Goal: Check status

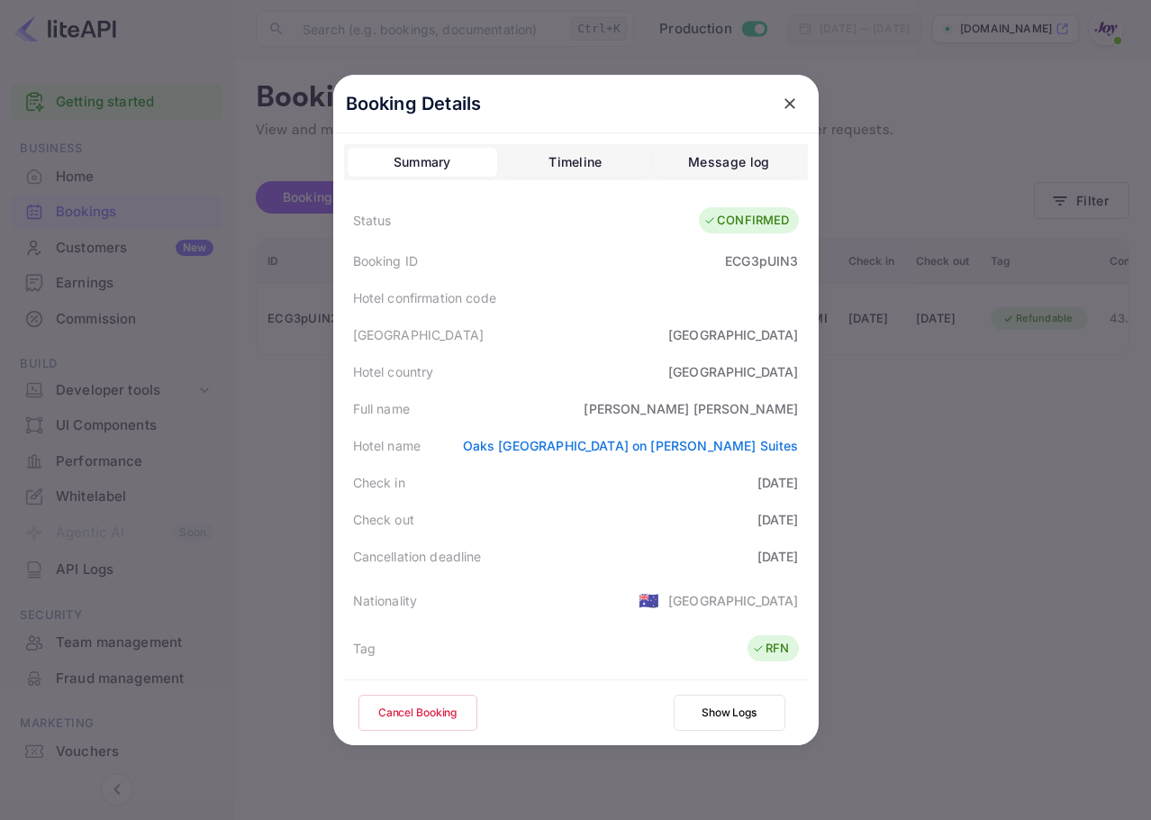
scroll to position [419, 0]
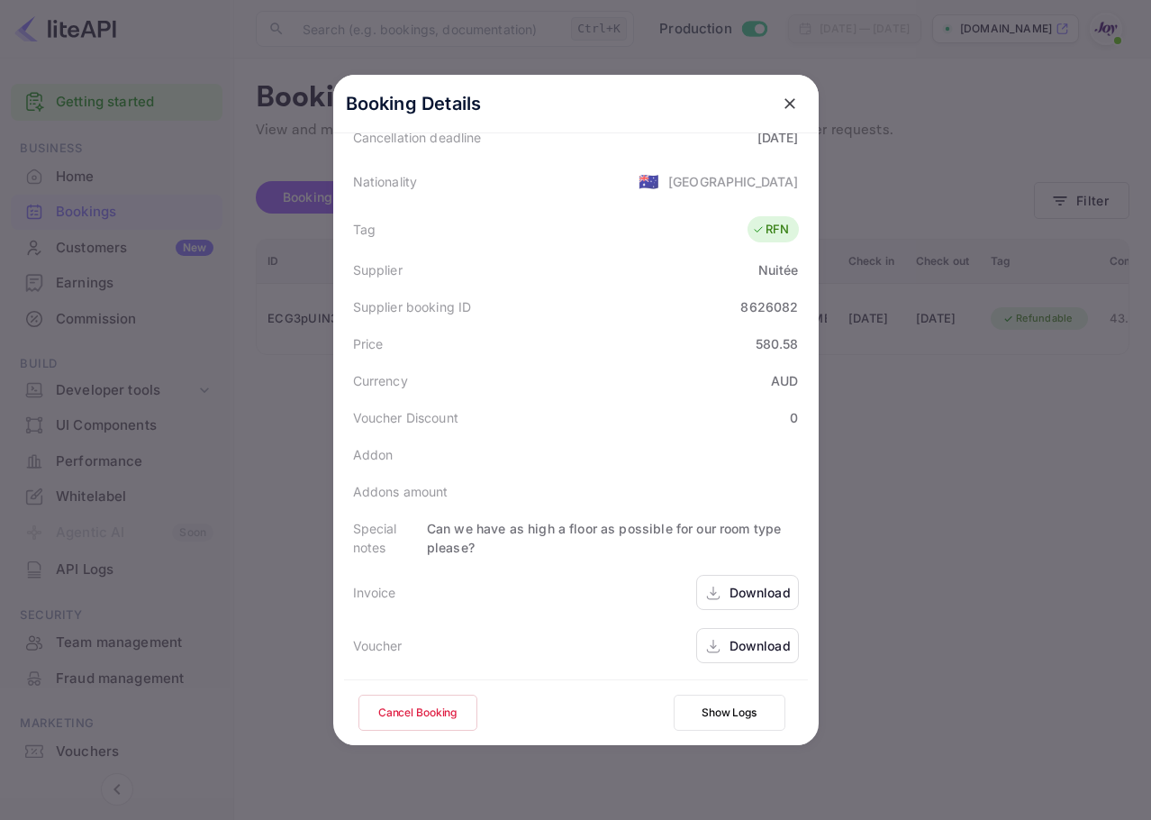
click at [774, 103] on button "close" at bounding box center [790, 103] width 32 height 32
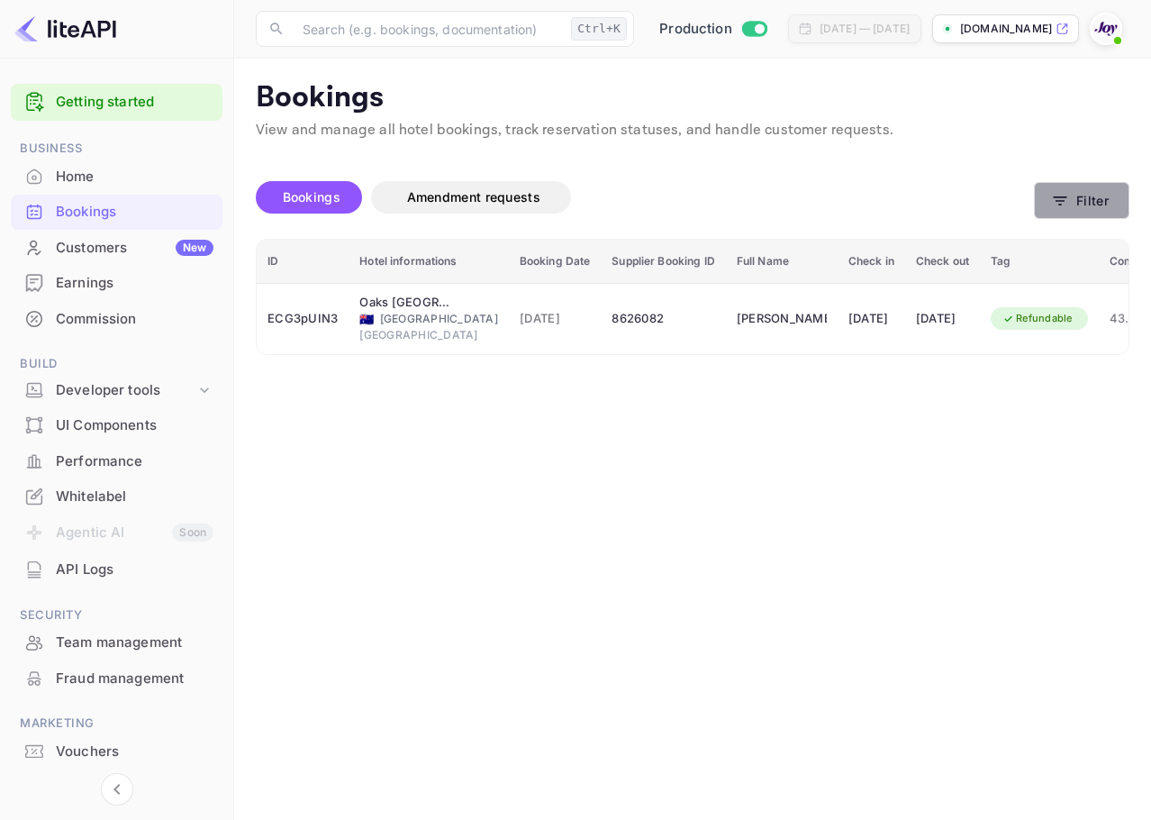
click at [1102, 198] on button "Filter" at bounding box center [1081, 200] width 95 height 37
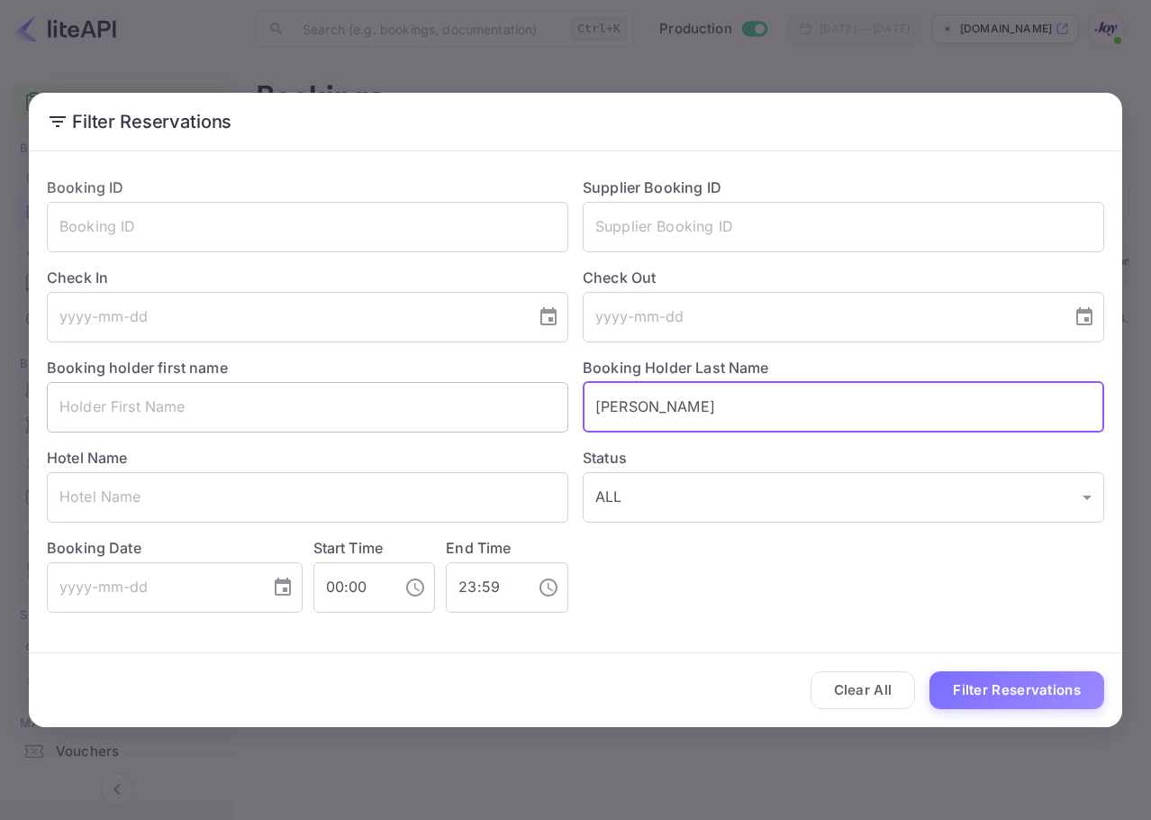
drag, startPoint x: 754, startPoint y: 420, endPoint x: 413, endPoint y: 393, distance: 342.5
click at [411, 390] on div "Booking ID ​ Supplier Booking ID ​ Check In ​ Check Out ​ Booking holder first …" at bounding box center [568, 387] width 1072 height 450
paste input "Rocka"
type input "Rocka"
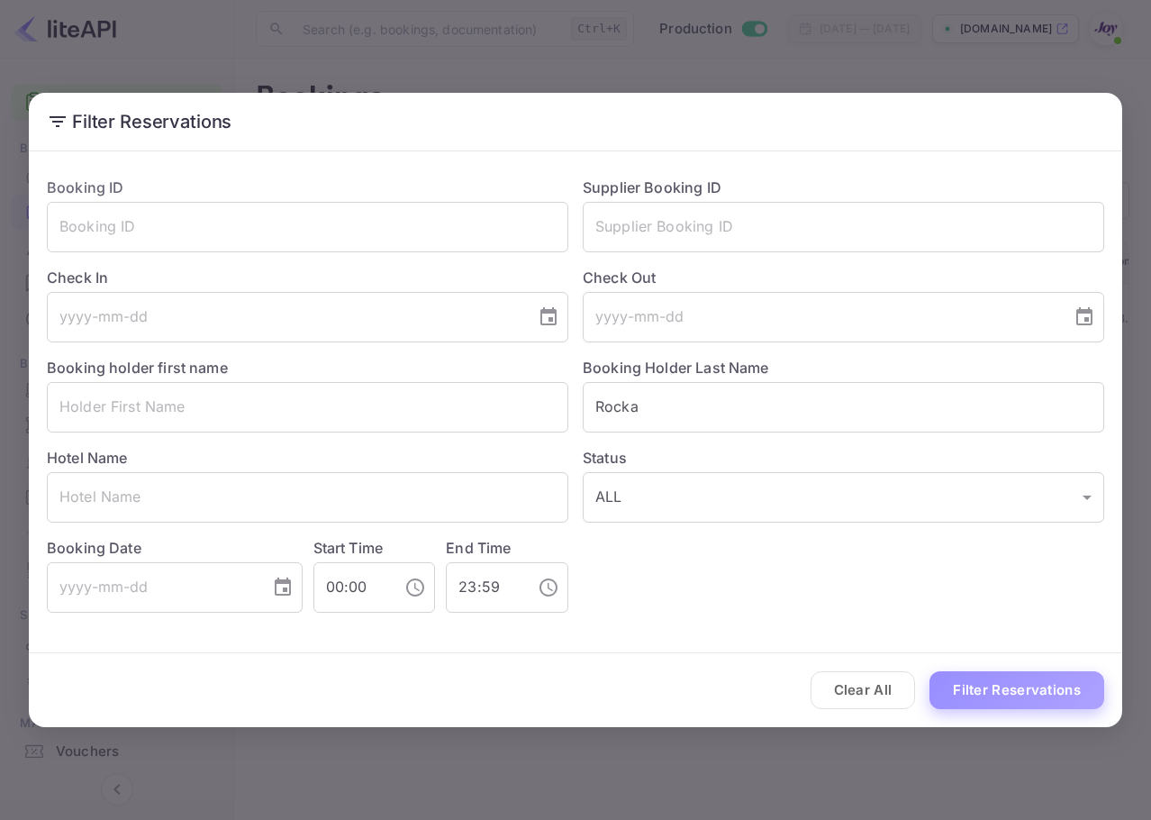
click at [1012, 690] on button "Filter Reservations" at bounding box center [1017, 690] width 175 height 39
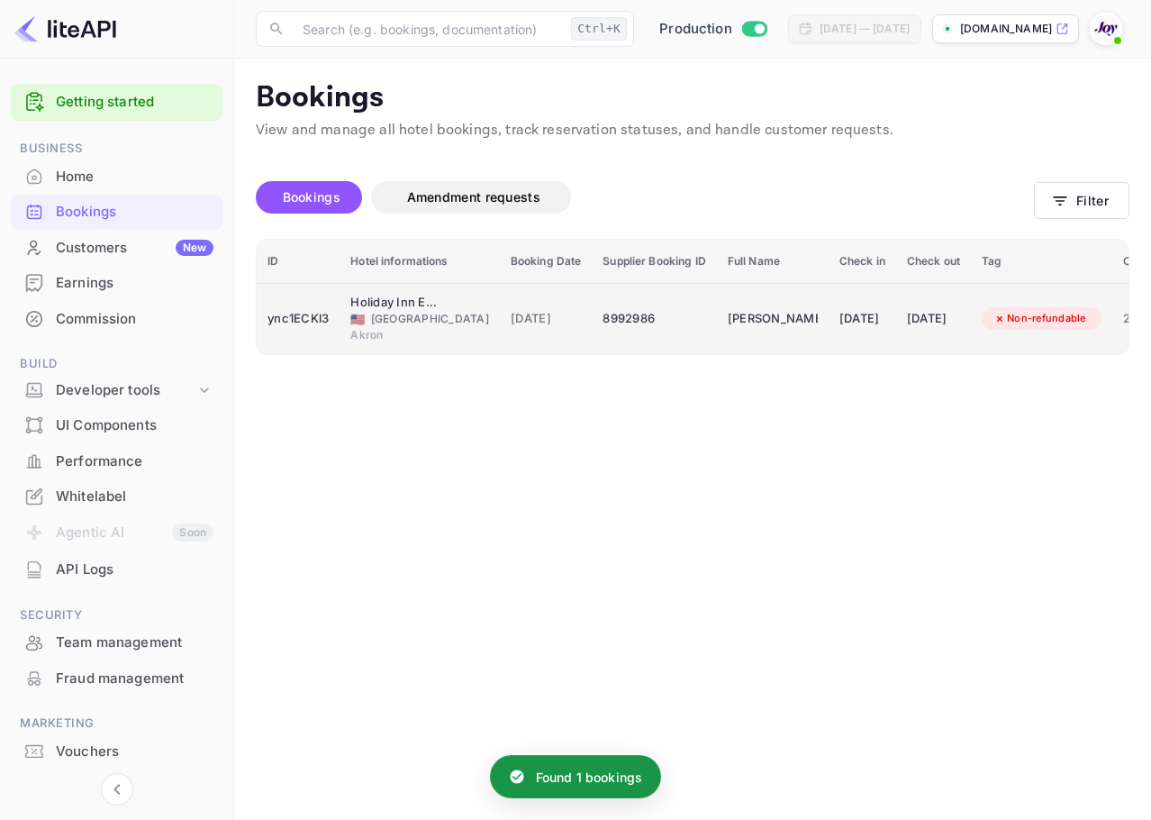
click at [930, 330] on div "[DATE]" at bounding box center [933, 318] width 53 height 29
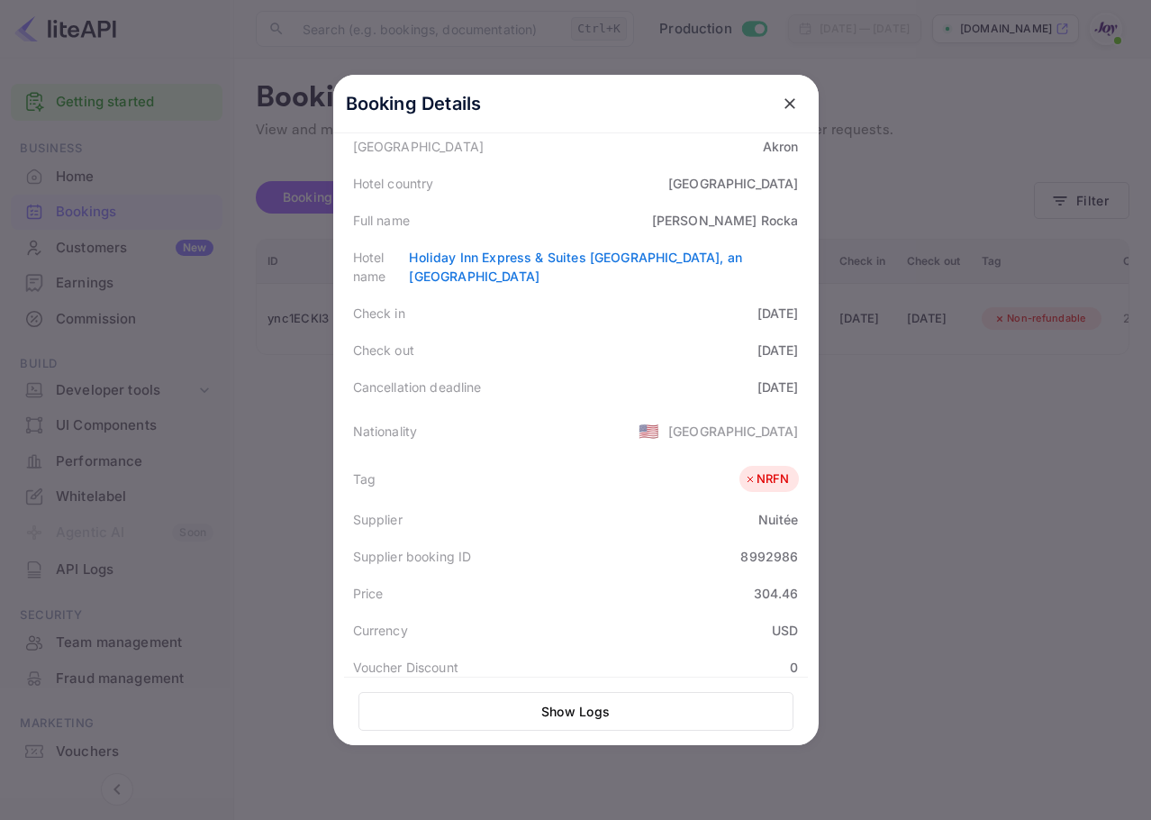
scroll to position [422, 0]
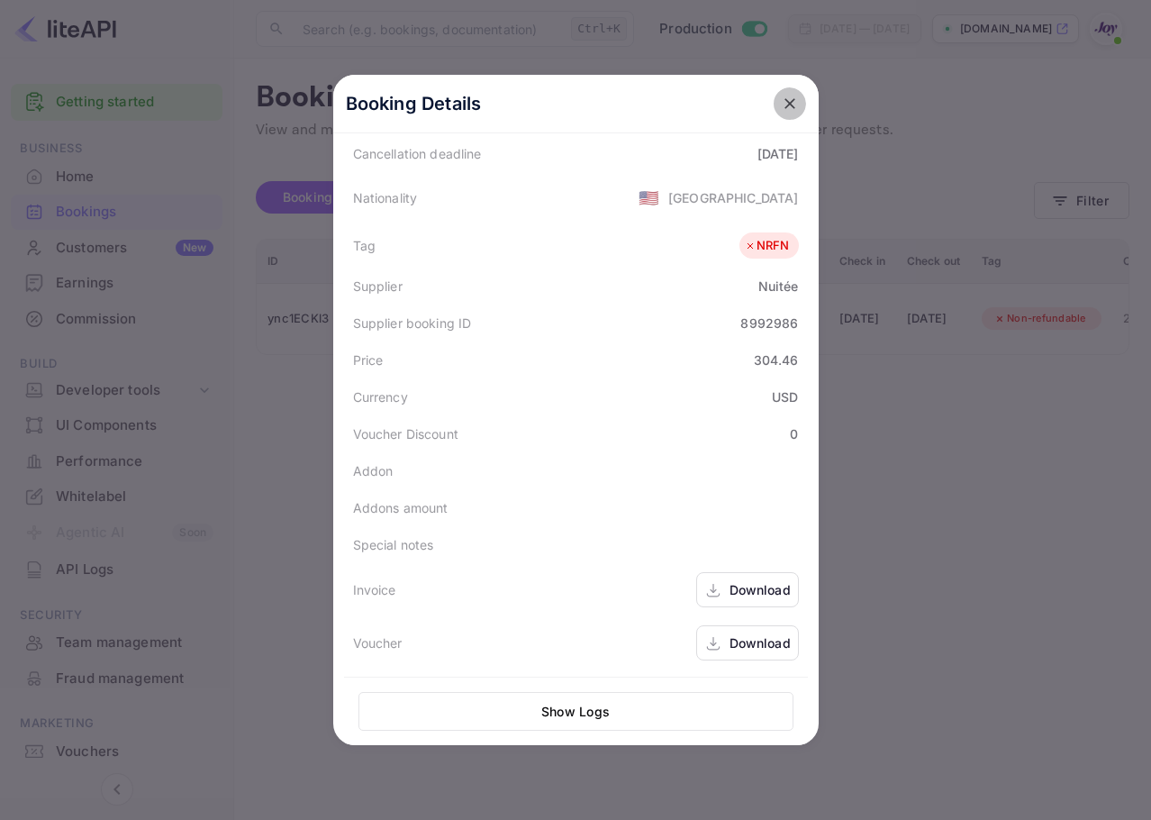
click at [794, 108] on button "close" at bounding box center [790, 103] width 32 height 32
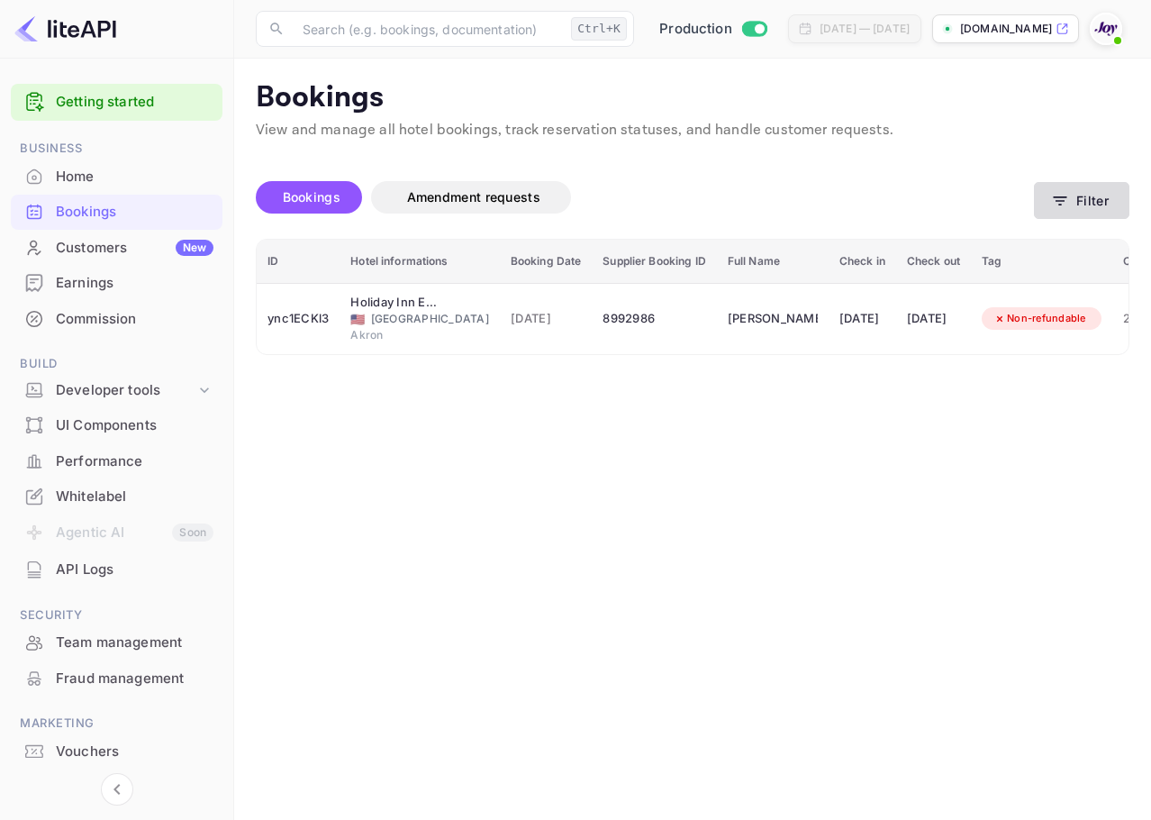
click at [1075, 218] on button "Filter" at bounding box center [1081, 200] width 95 height 37
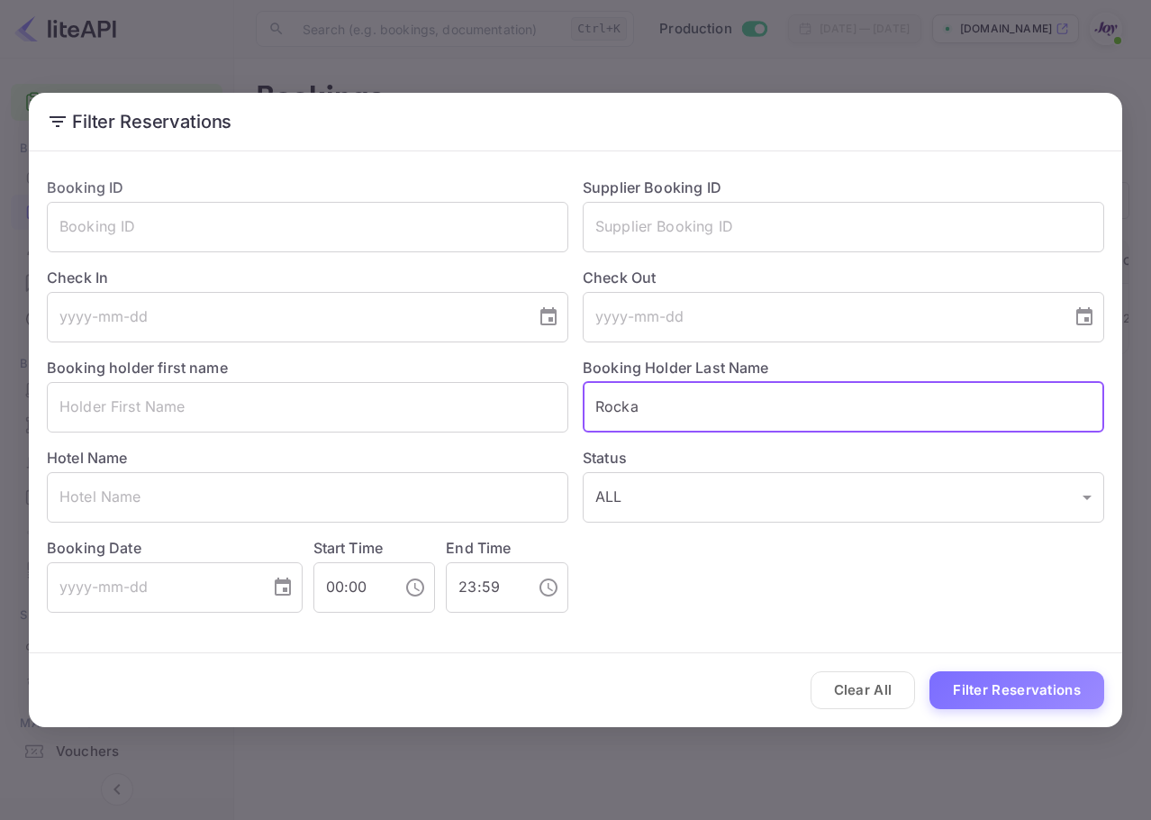
drag, startPoint x: 754, startPoint y: 390, endPoint x: 405, endPoint y: 376, distance: 348.9
click at [371, 367] on div "Booking ID ​ Supplier Booking ID ​ Check In ​ Check Out ​ Booking holder first …" at bounding box center [568, 387] width 1072 height 450
paste input "Diamond"
type input "Diamond"
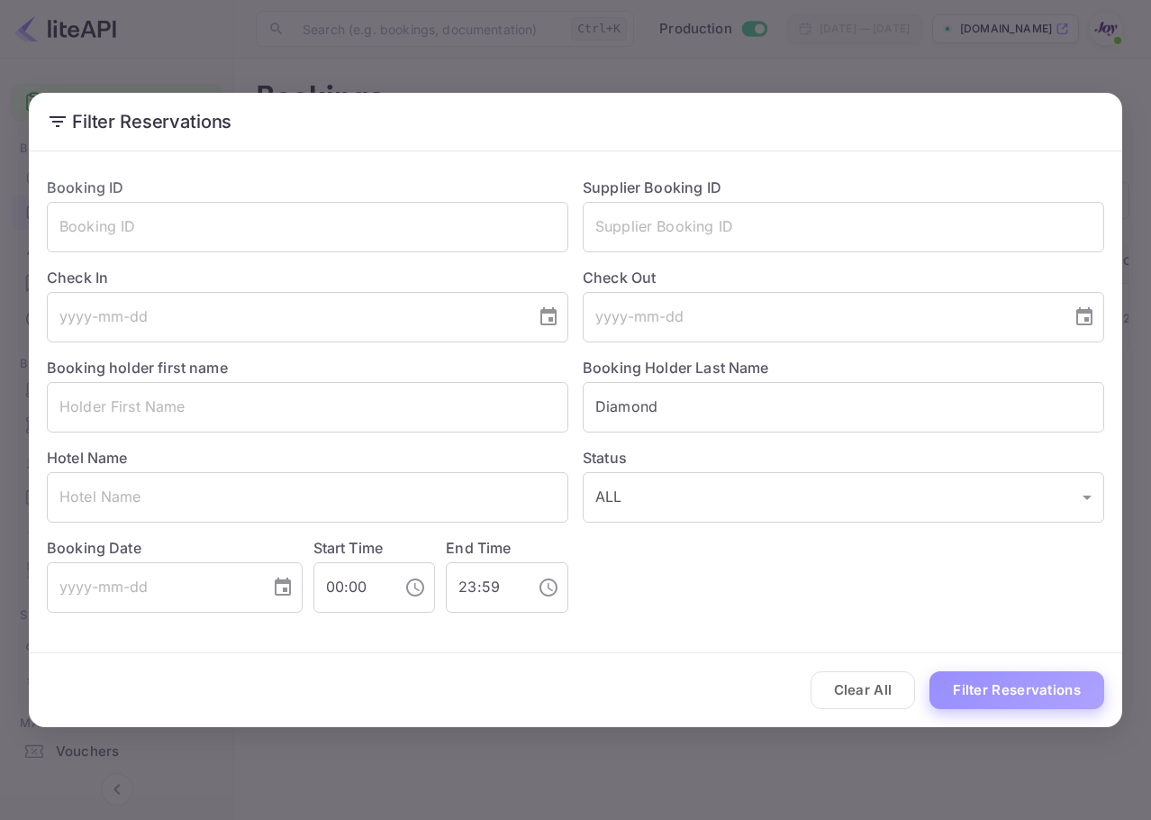
click at [1018, 677] on button "Filter Reservations" at bounding box center [1017, 690] width 175 height 39
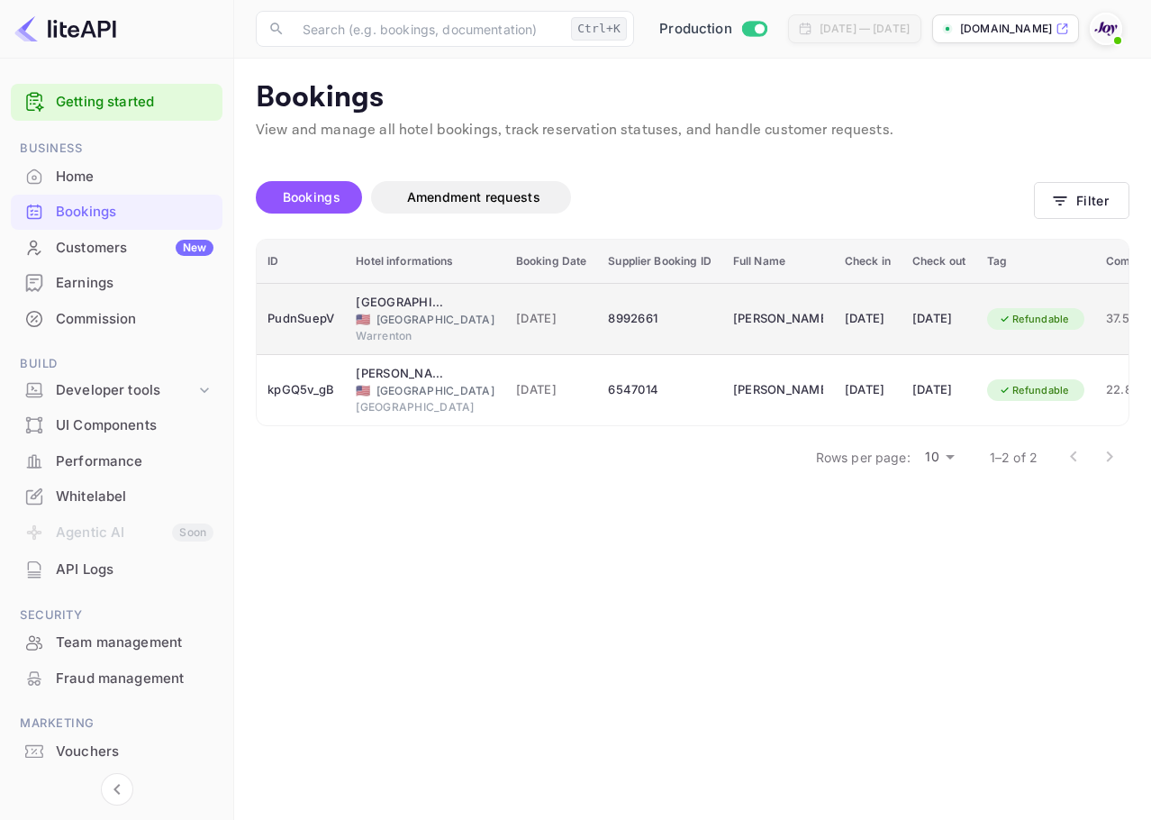
click at [903, 315] on td "[DATE]" at bounding box center [939, 319] width 75 height 72
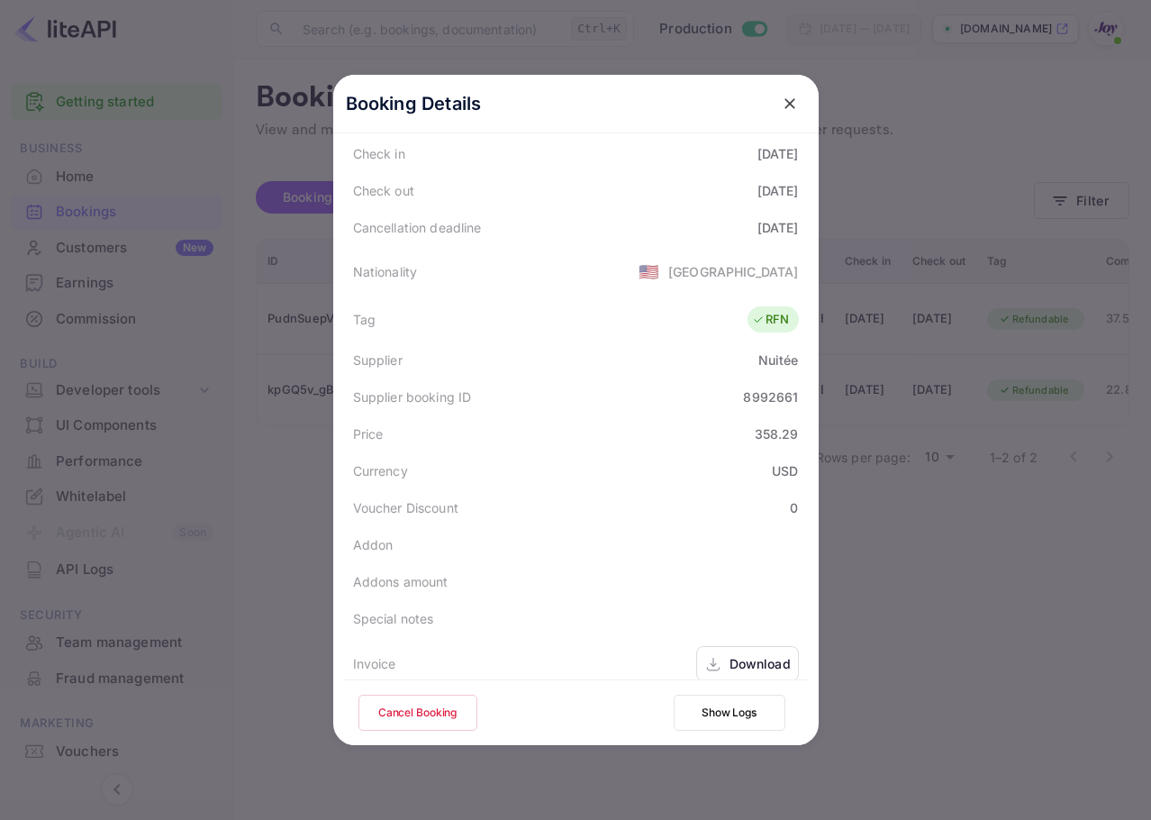
scroll to position [400, 0]
